Goal: Information Seeking & Learning: Understand process/instructions

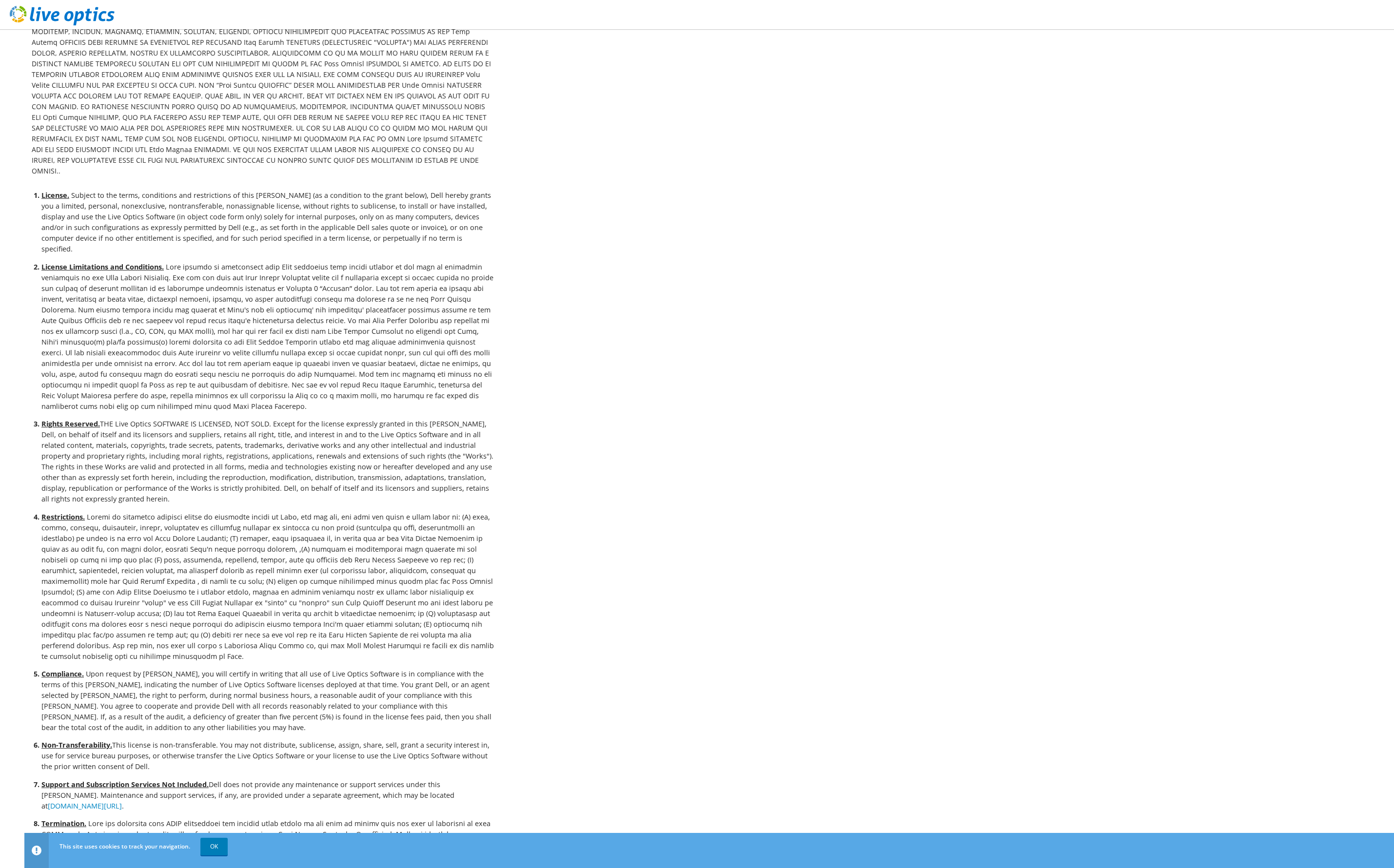
scroll to position [97, 0]
click at [120, 418] on li "Rights Reserved. THE Live Optics SOFTWARE IS LICENSED, NOT SOLD. Except for the…" at bounding box center [268, 460] width 454 height 86
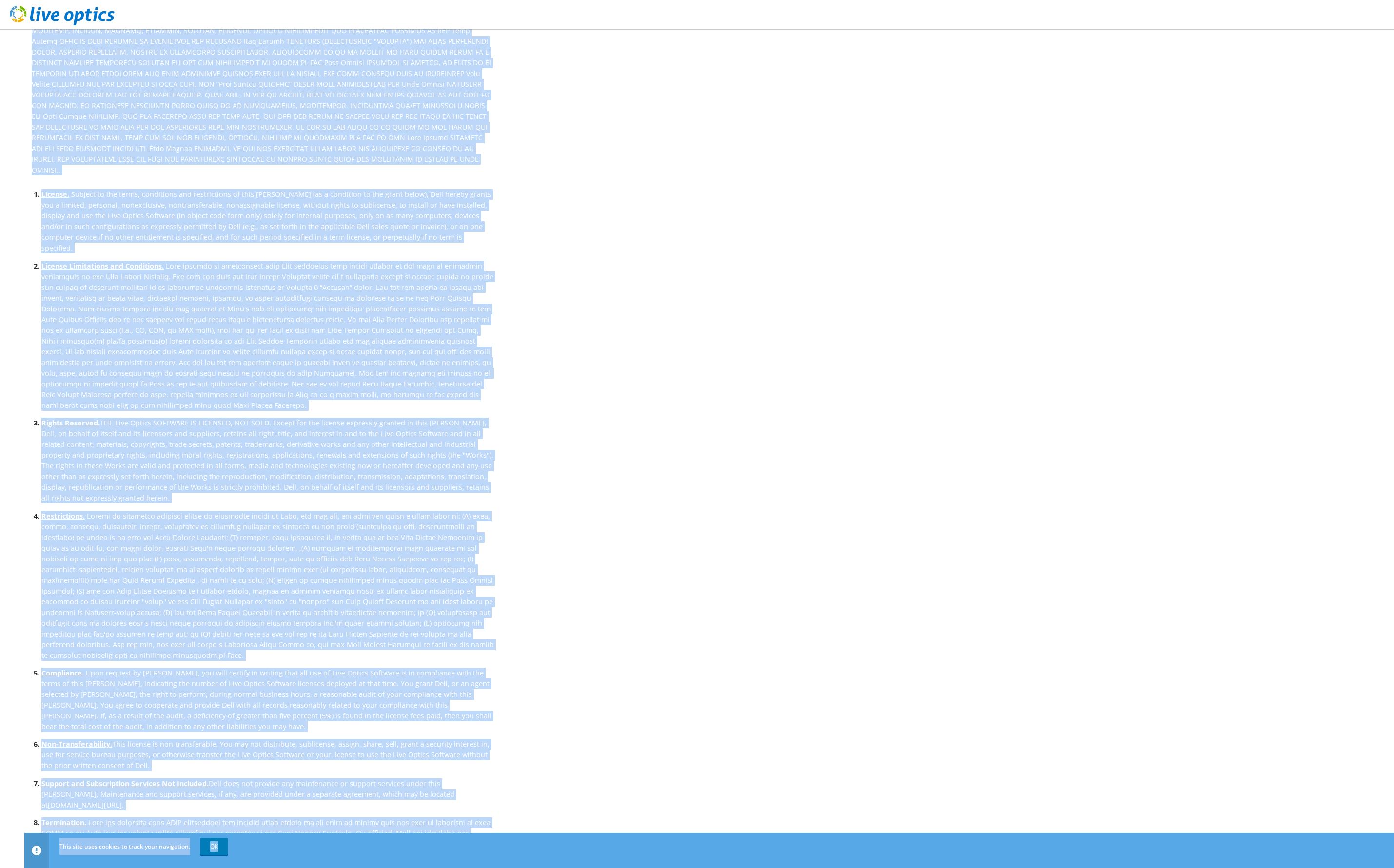
copy body "Lore ipsu dolo sitamet co adipi elit seddoeiusm. TE INC UTLA ETDOLOR MAGNAALIQ …"
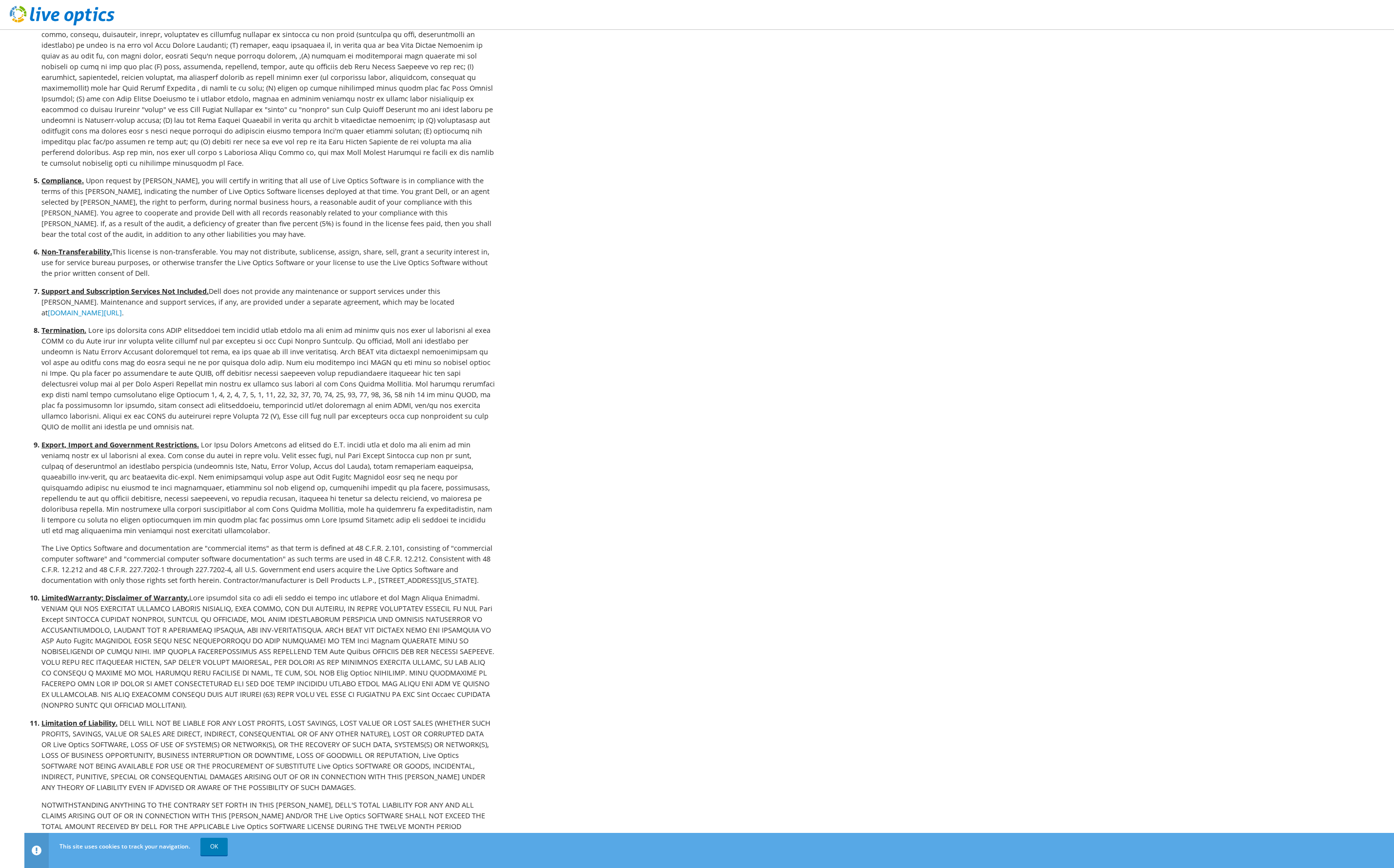
scroll to position [1475, 0]
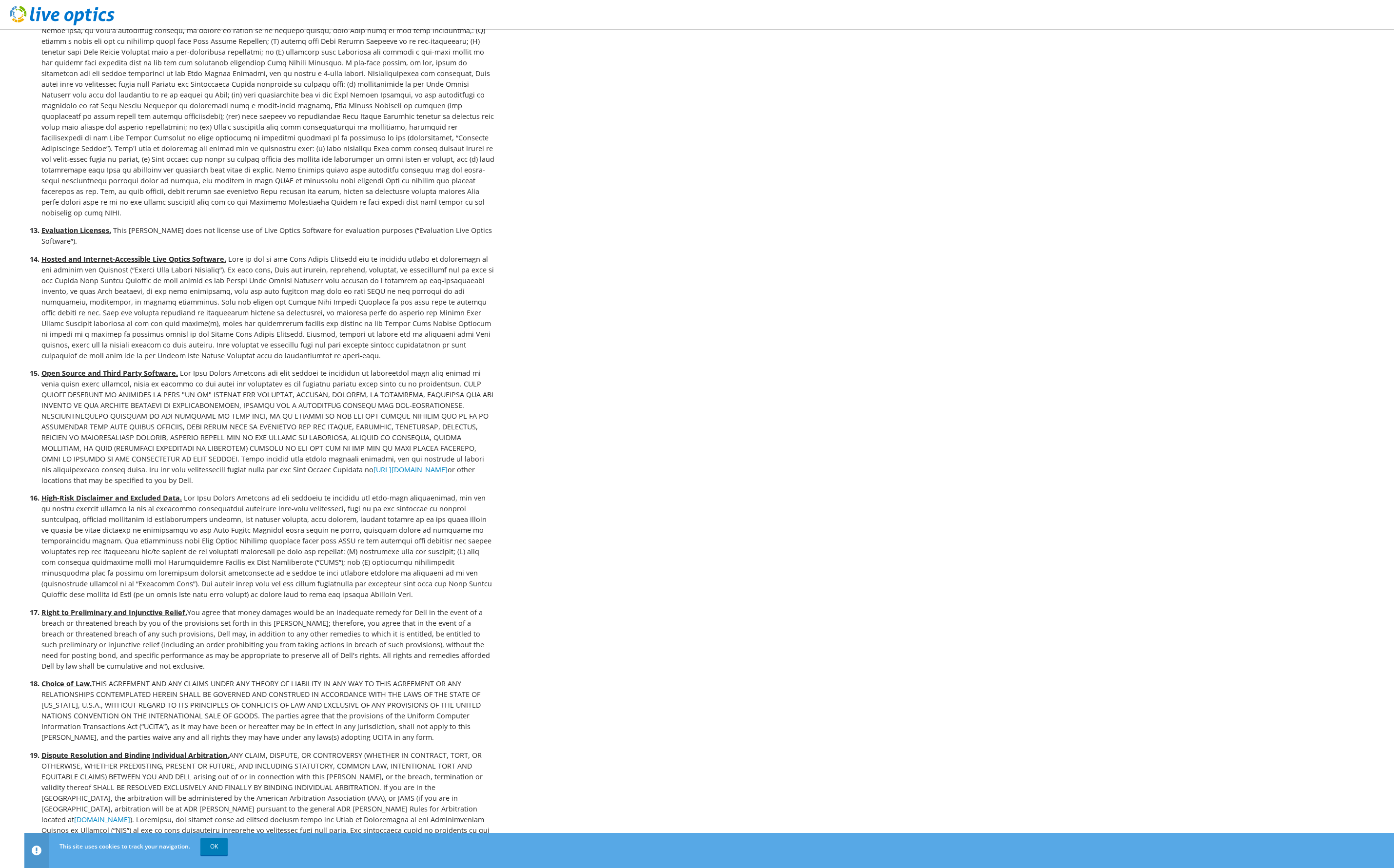
drag, startPoint x: 176, startPoint y: 522, endPoint x: 30, endPoint y: 423, distance: 176.4
click at [42, 493] on li "High-Risk Disclaimer and Excluded Data." at bounding box center [268, 546] width 454 height 107
copy li "High-Risk Disclaimer and Excluded Data. The Live Optics Software is not designe…"
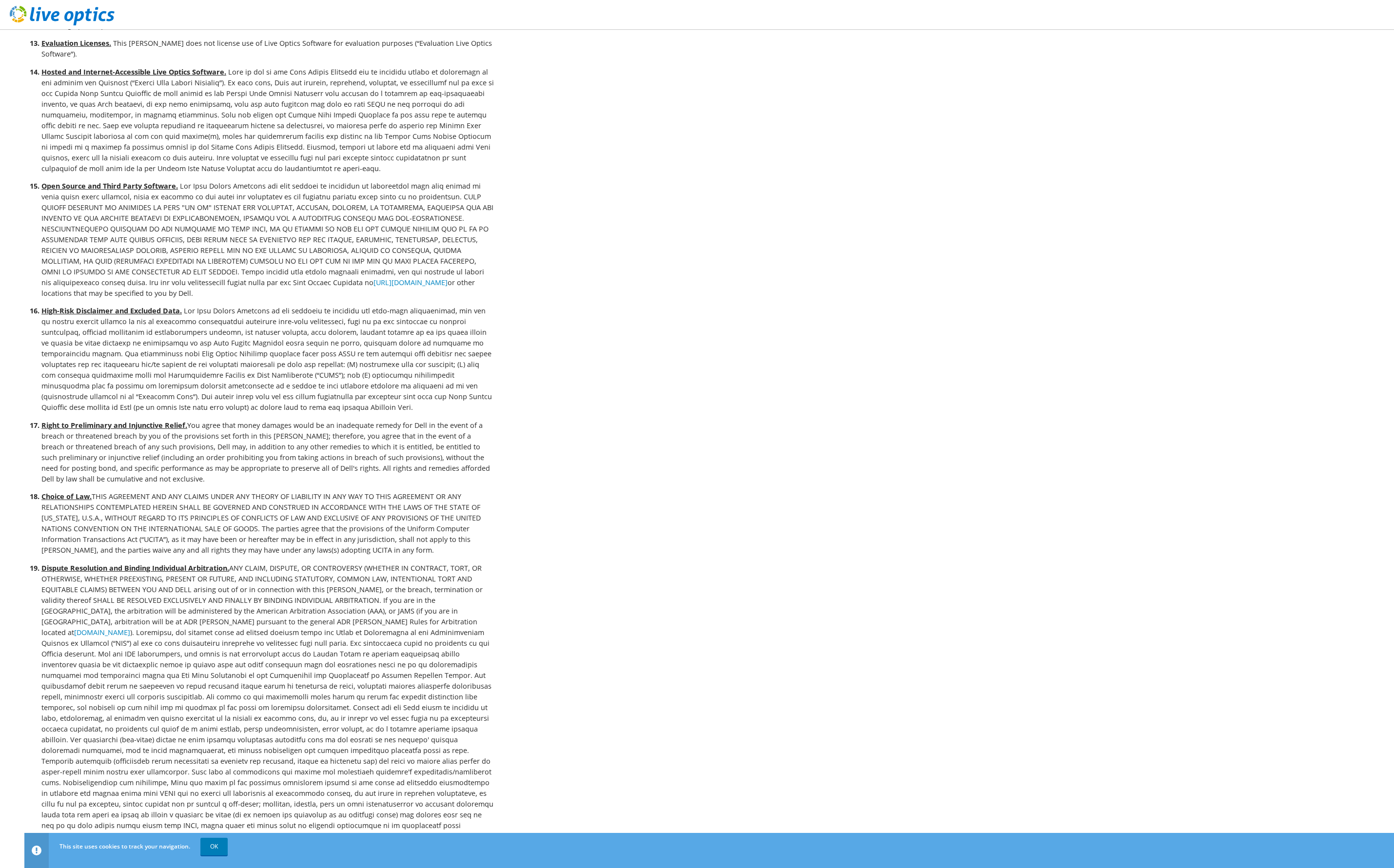
scroll to position [1797, 0]
